Goal: Task Accomplishment & Management: Complete application form

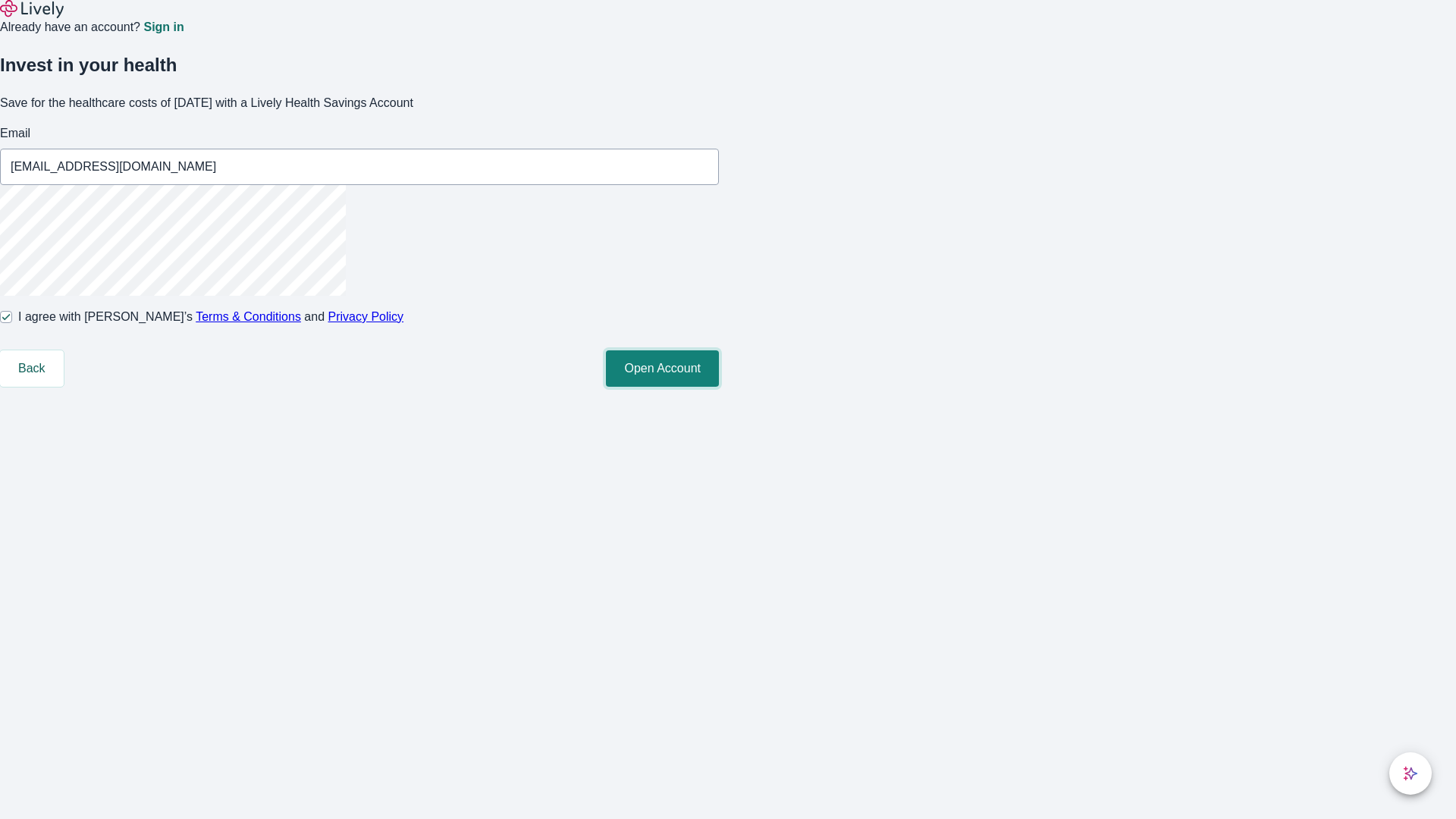
click at [719, 386] on button "Open Account" at bounding box center [663, 368] width 113 height 37
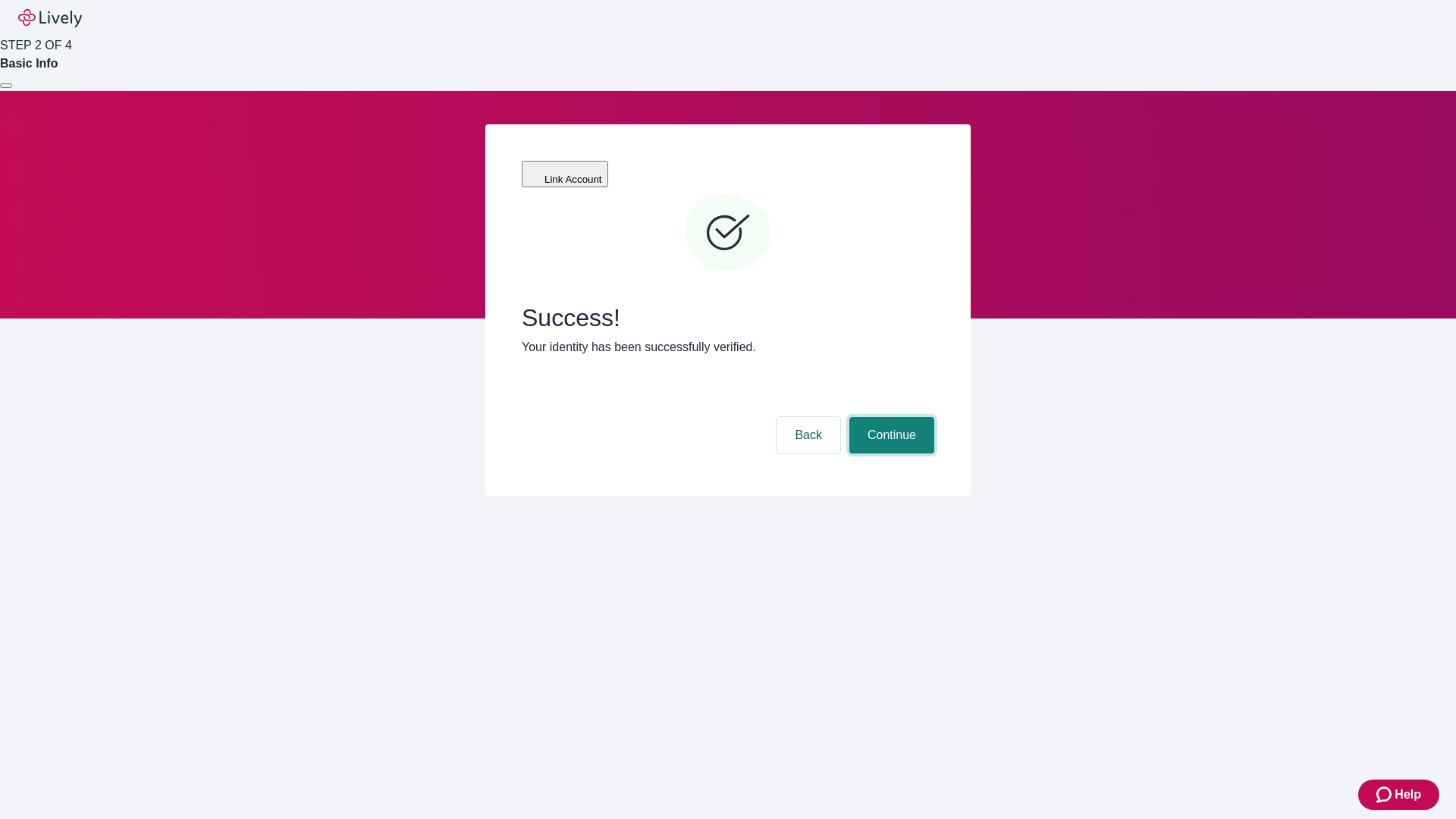
click at [890, 417] on button "Continue" at bounding box center [893, 435] width 85 height 37
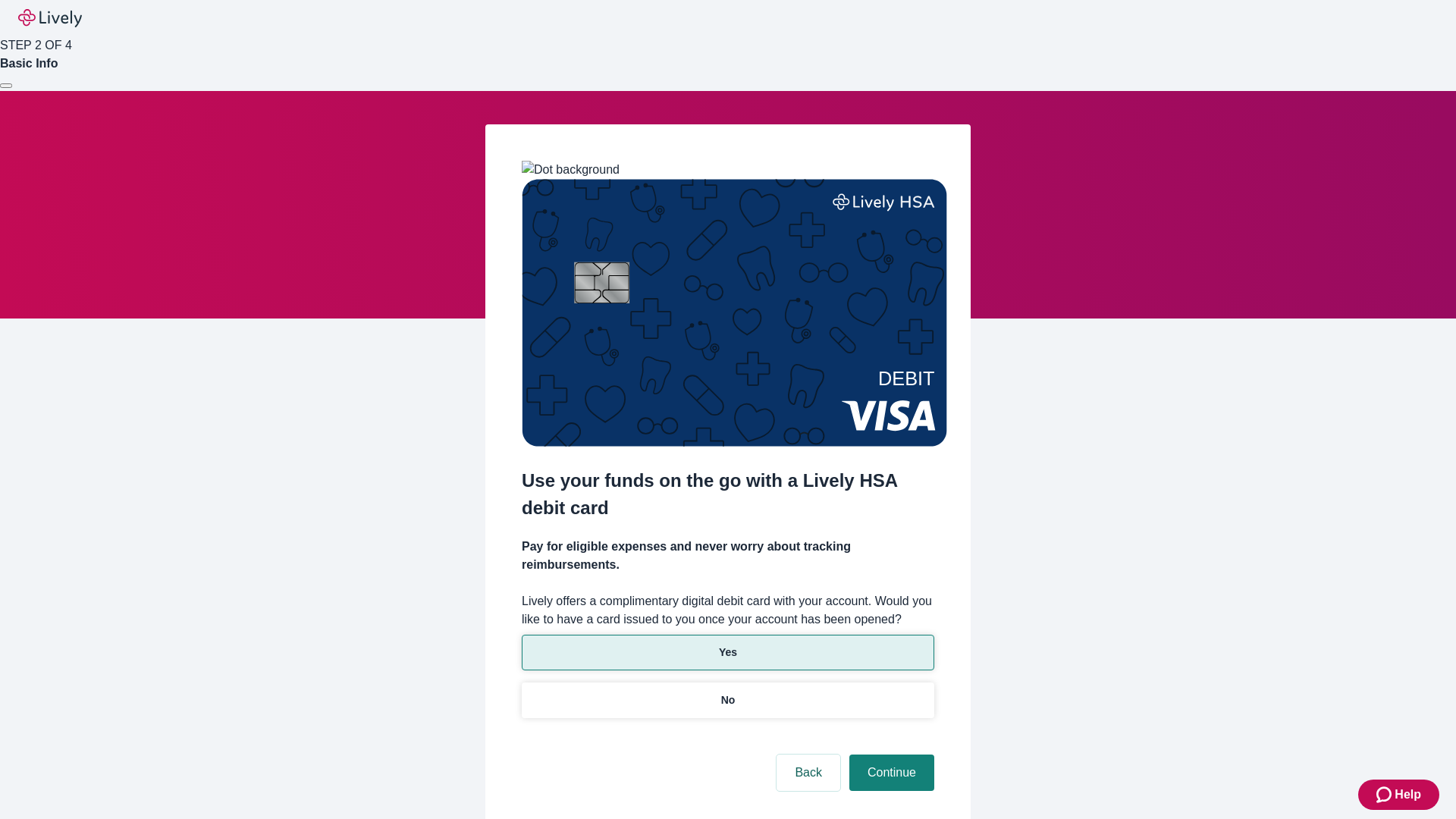
click at [727, 644] on p "Yes" at bounding box center [728, 652] width 18 height 16
click at [890, 755] on button "Continue" at bounding box center [893, 773] width 85 height 37
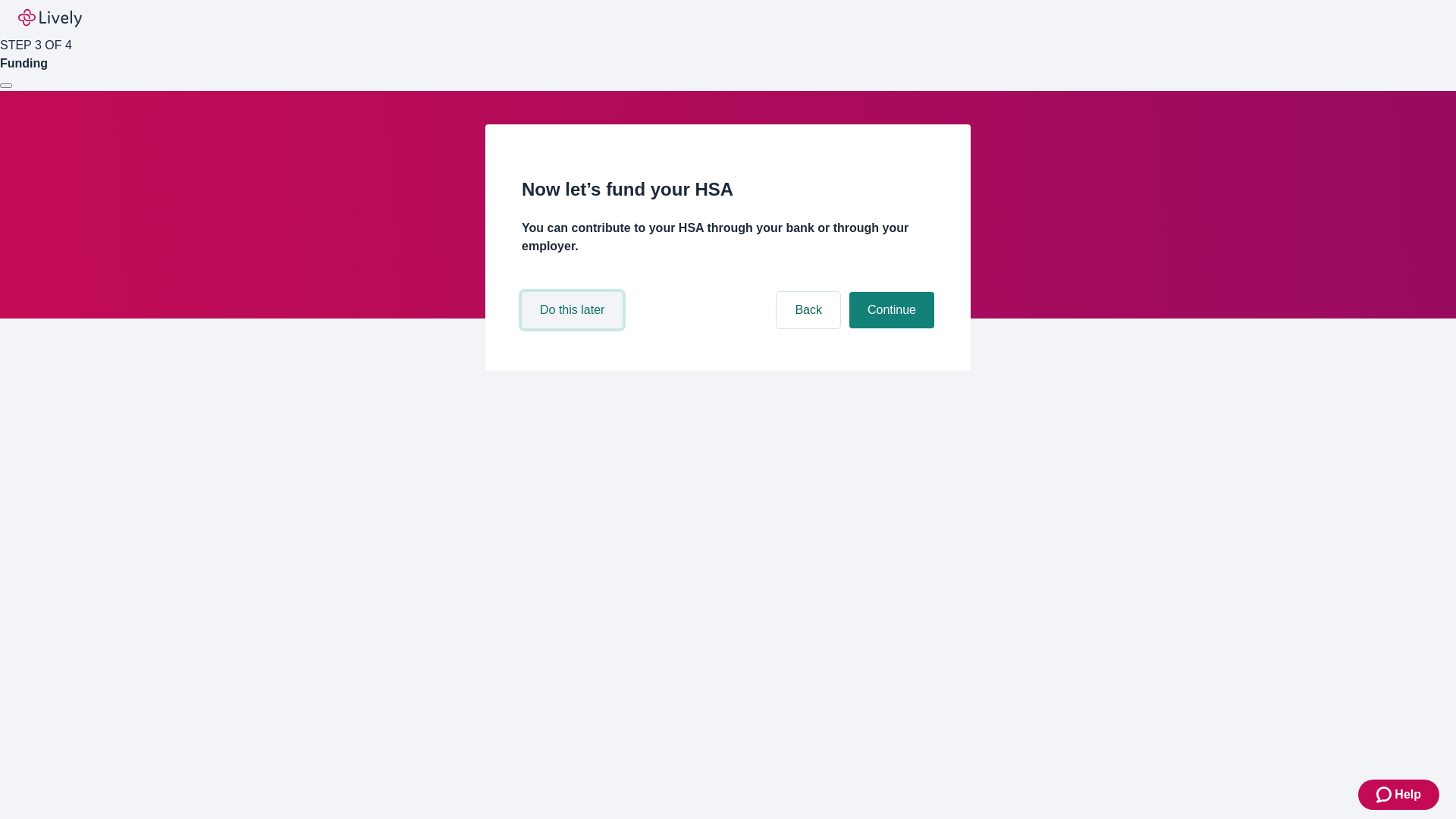
click at [574, 328] on button "Do this later" at bounding box center [572, 310] width 101 height 37
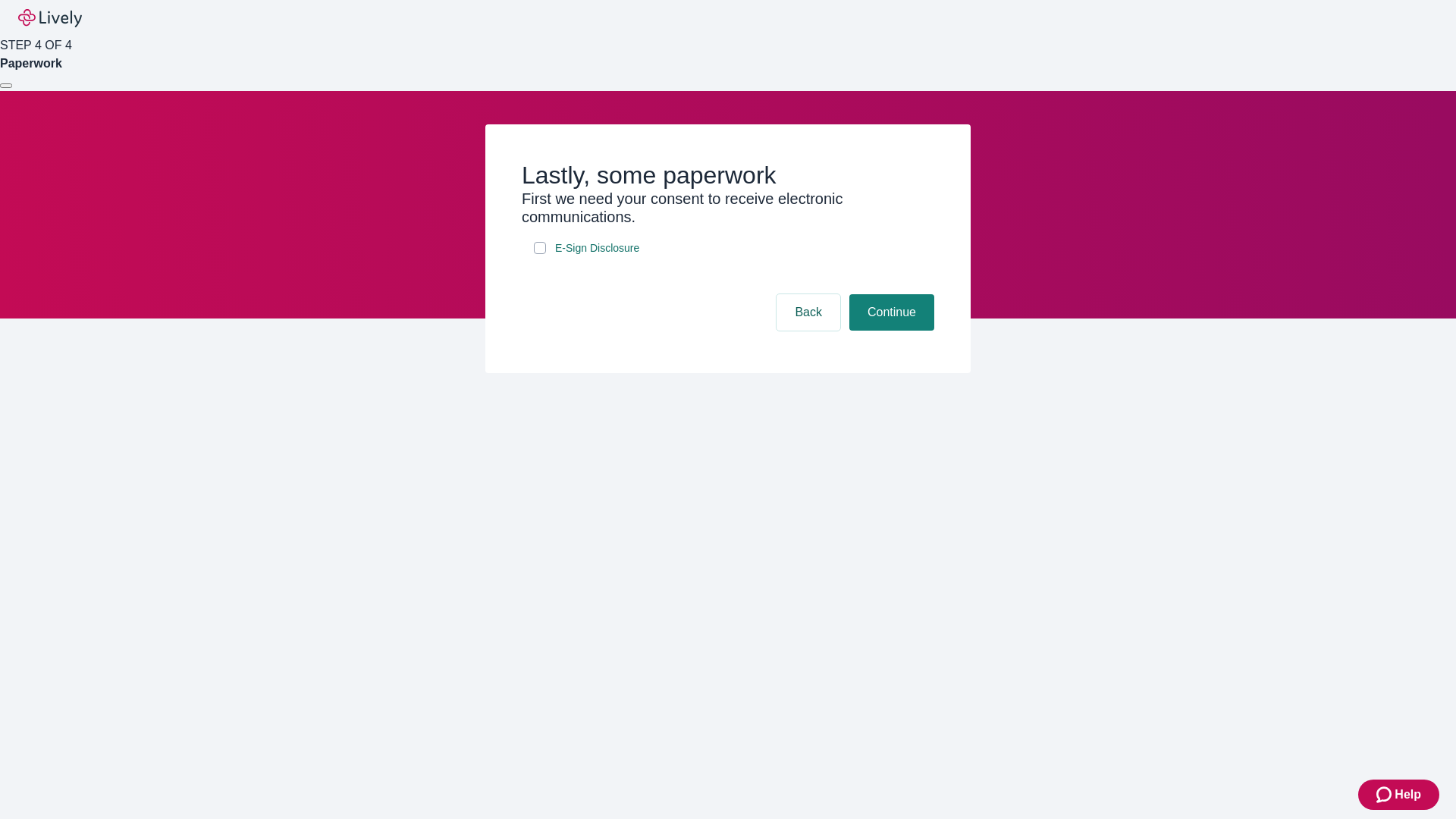
click at [540, 254] on input "E-Sign Disclosure" at bounding box center [540, 248] width 12 height 12
checkbox input "true"
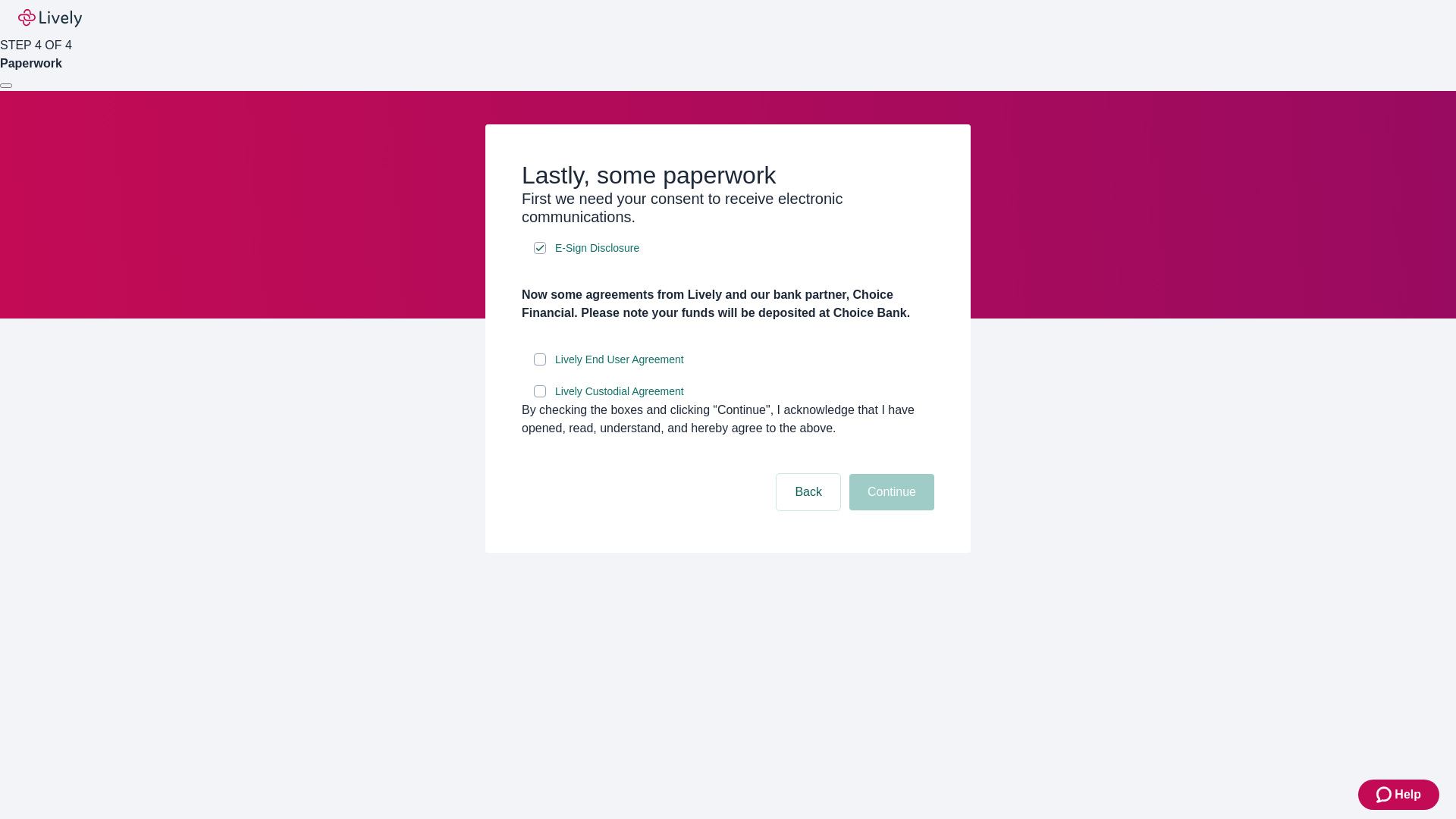
click at [540, 366] on input "Lively End User Agreement" at bounding box center [540, 359] width 12 height 12
checkbox input "true"
click at [540, 397] on input "Lively Custodial Agreement" at bounding box center [540, 392] width 12 height 12
checkbox input "true"
click at [890, 510] on button "Continue" at bounding box center [893, 492] width 85 height 37
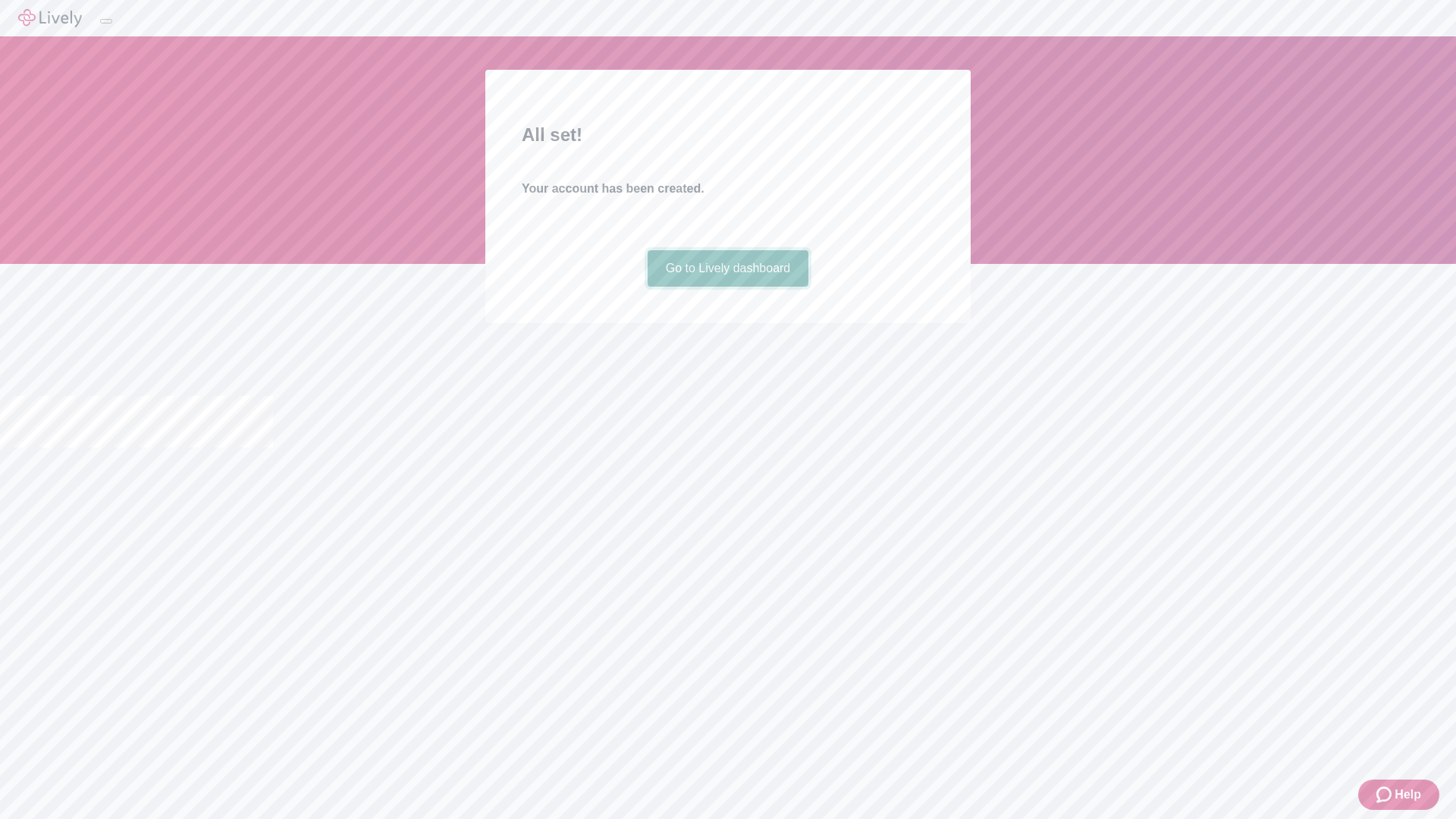
click at [727, 286] on link "Go to Lively dashboard" at bounding box center [729, 268] width 162 height 37
